Goal: Task Accomplishment & Management: Use online tool/utility

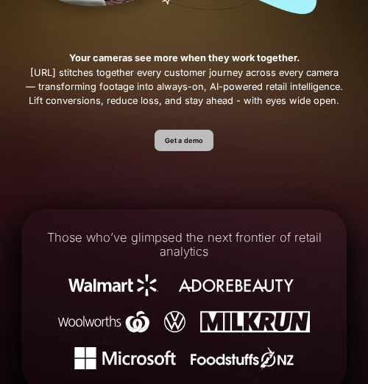
scroll to position [341, 0]
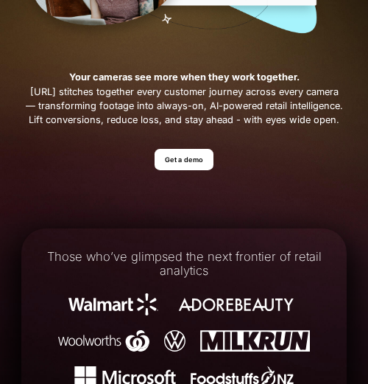
click at [170, 164] on link "Get a demo" at bounding box center [185, 159] width 60 height 21
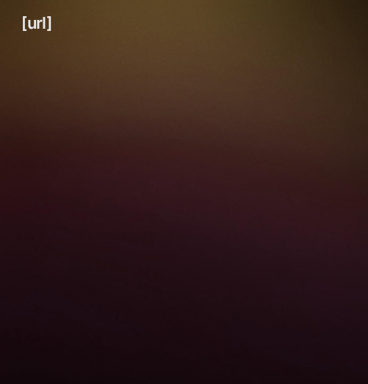
click at [47, 13] on link "[URL]" at bounding box center [36, 23] width 30 height 24
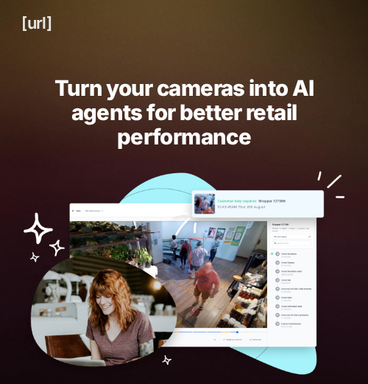
click at [44, 21] on link "[URL]" at bounding box center [36, 23] width 30 height 24
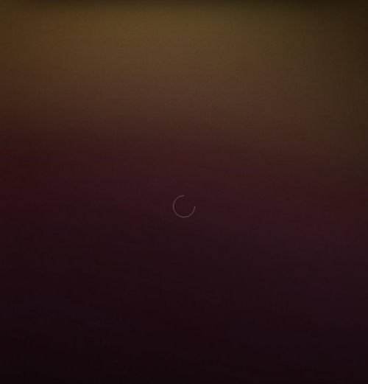
scroll to position [1099, 0]
